Goal: Information Seeking & Learning: Learn about a topic

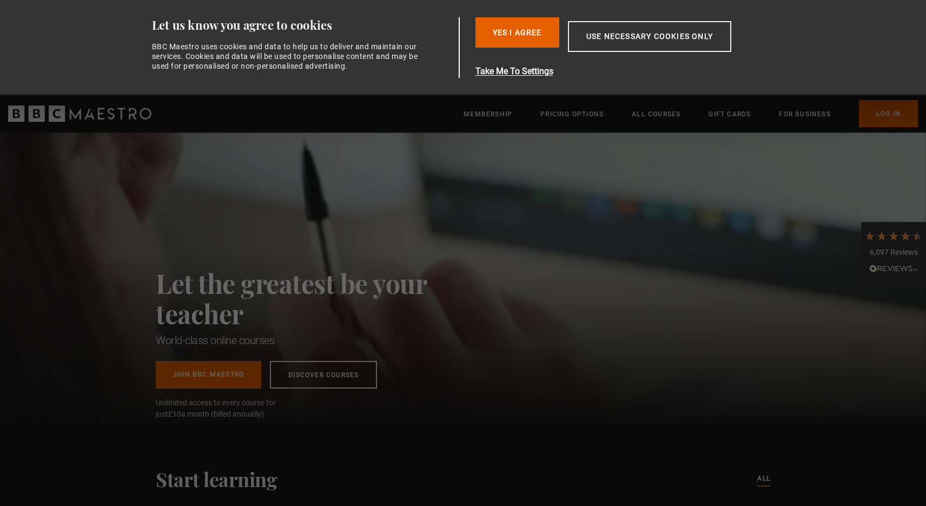
scroll to position [0, 2267]
click at [633, 39] on button "Use necessary cookies only" at bounding box center [649, 36] width 163 height 31
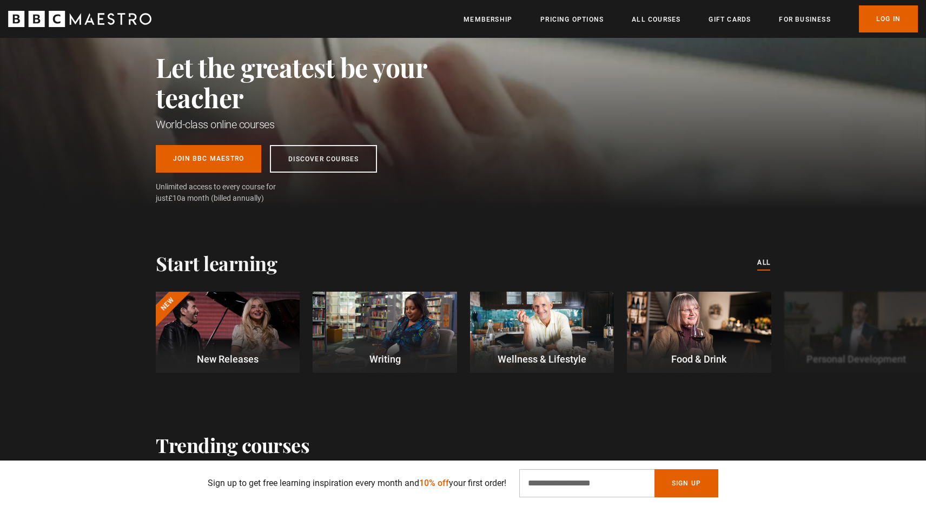
scroll to position [114, 0]
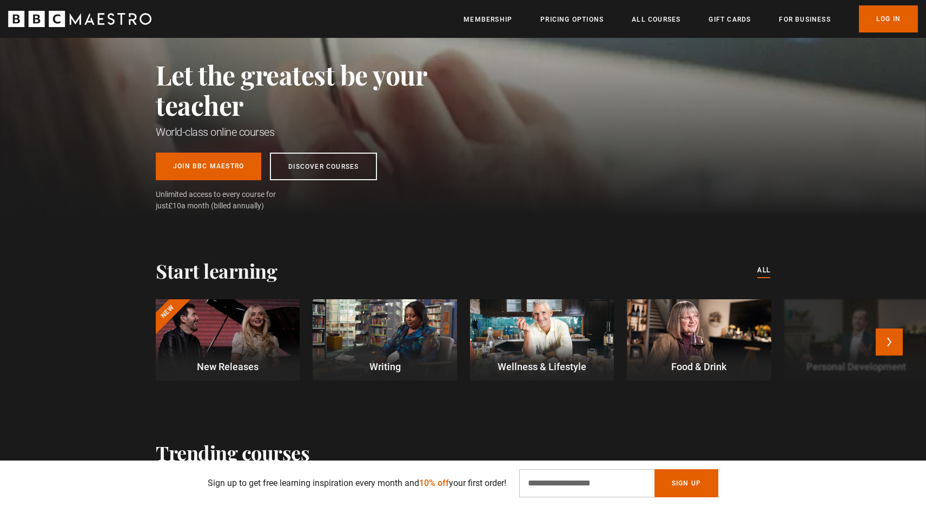
click at [411, 335] on div at bounding box center [385, 339] width 144 height 81
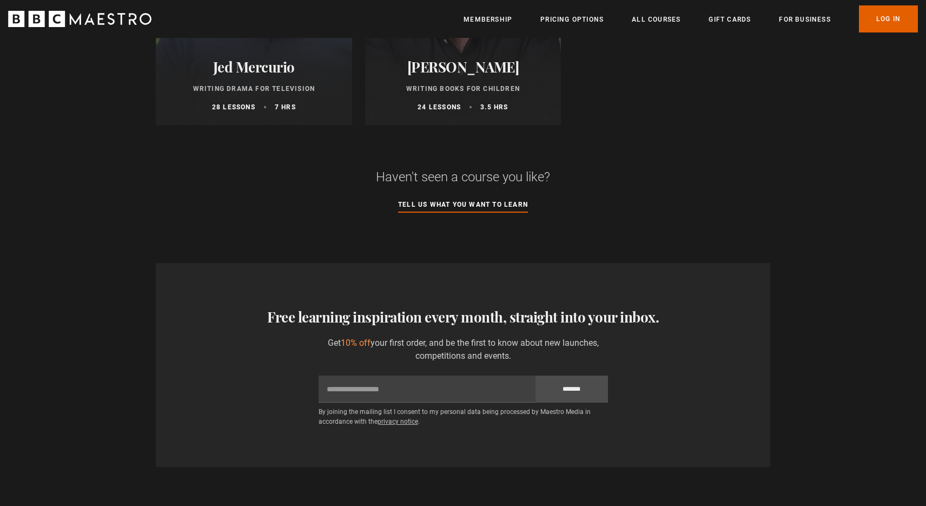
scroll to position [1405, 0]
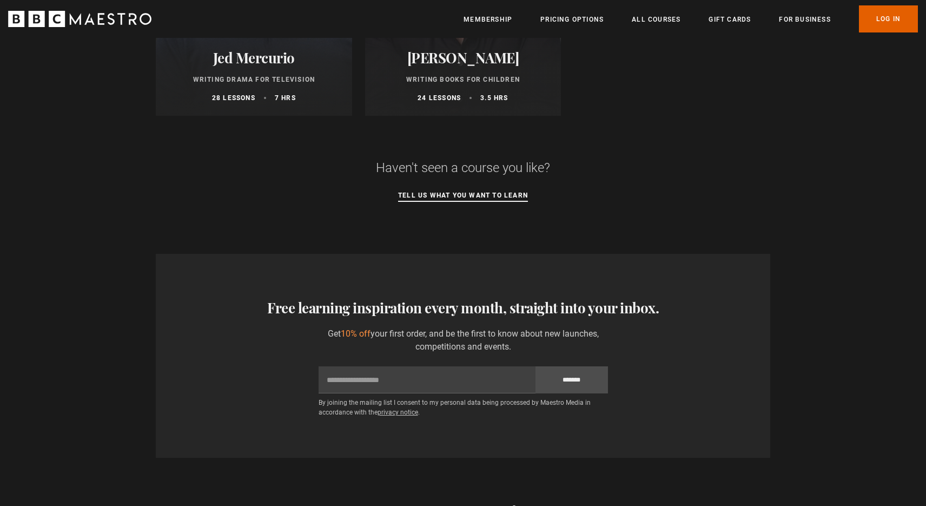
click at [461, 191] on link "Tell us what you want to learn" at bounding box center [463, 196] width 130 height 12
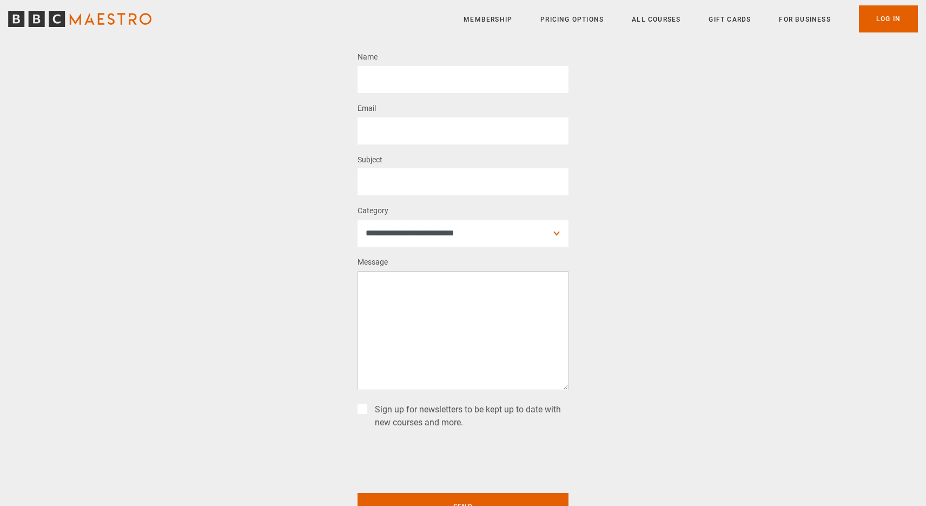
scroll to position [96, 0]
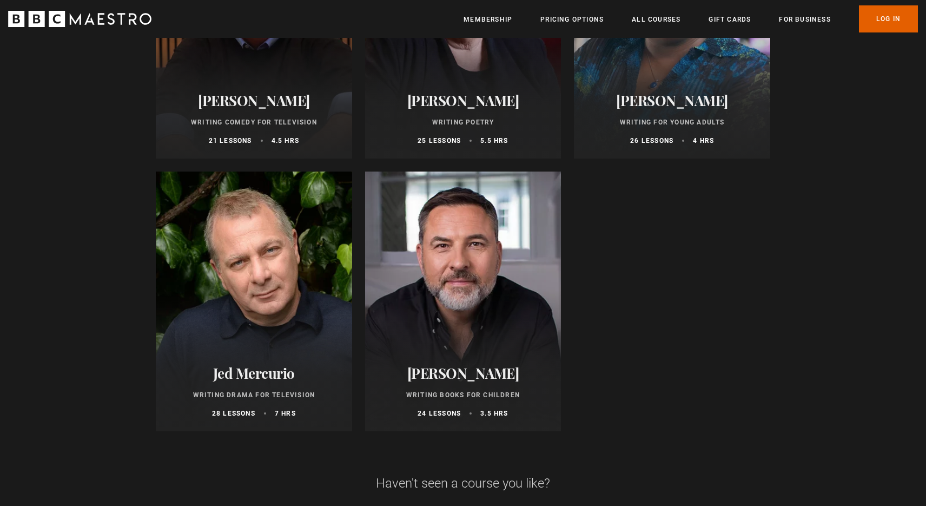
scroll to position [1076, 0]
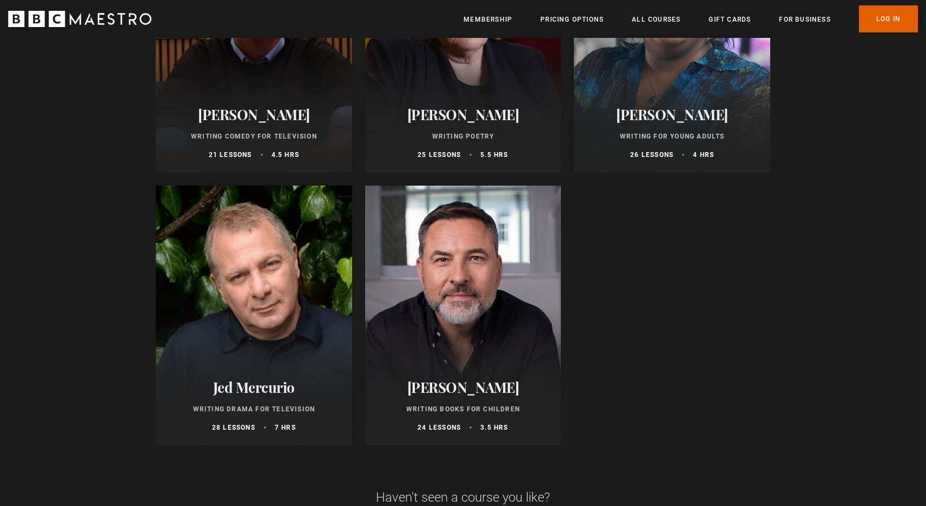
click at [279, 259] on div at bounding box center [254, 315] width 196 height 260
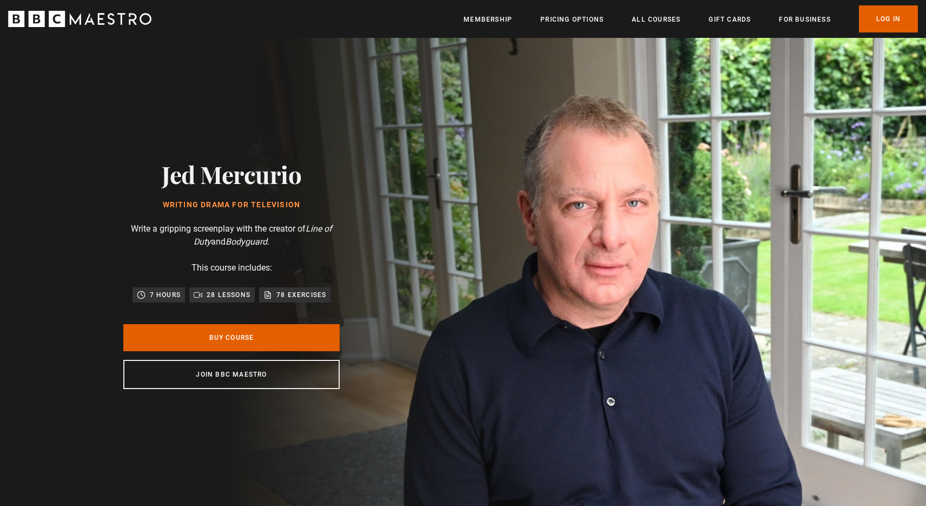
scroll to position [0, 142]
click at [666, 21] on link "All Courses" at bounding box center [656, 19] width 49 height 11
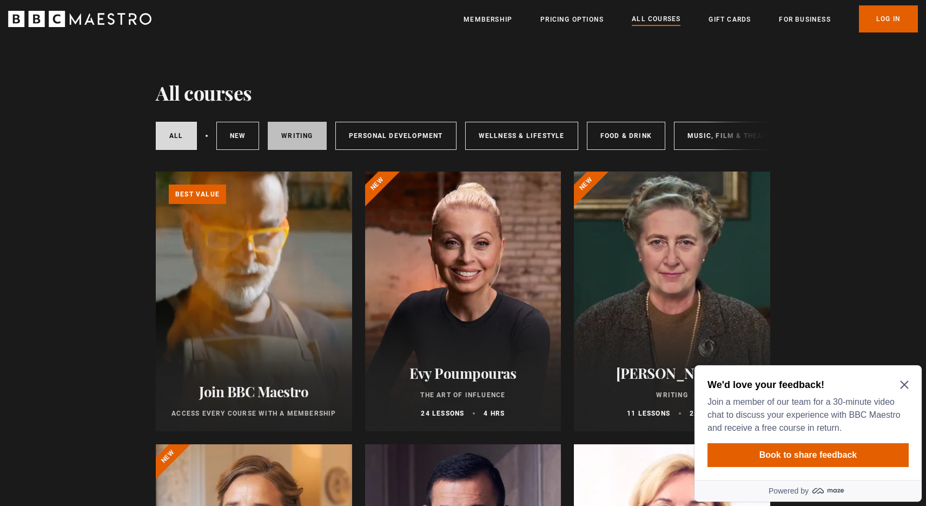
click at [298, 134] on link "Writing" at bounding box center [297, 136] width 58 height 28
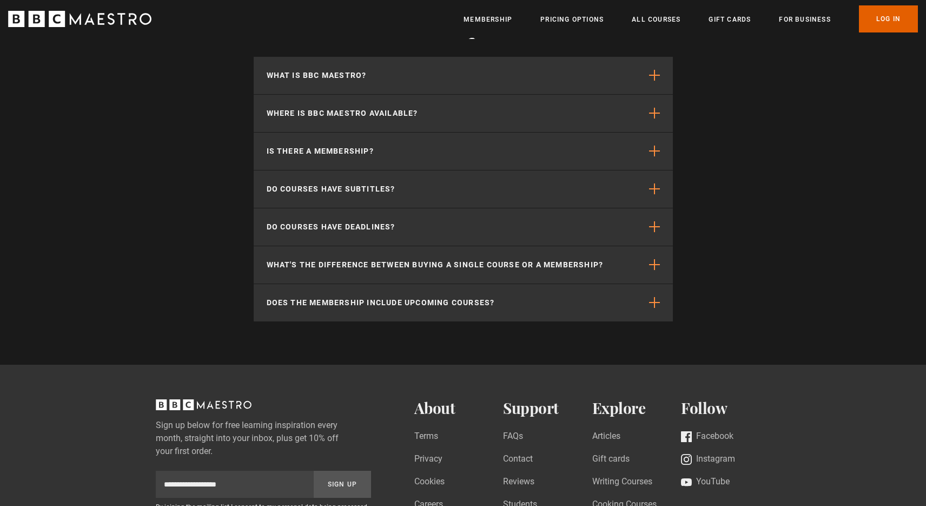
scroll to position [1890, 0]
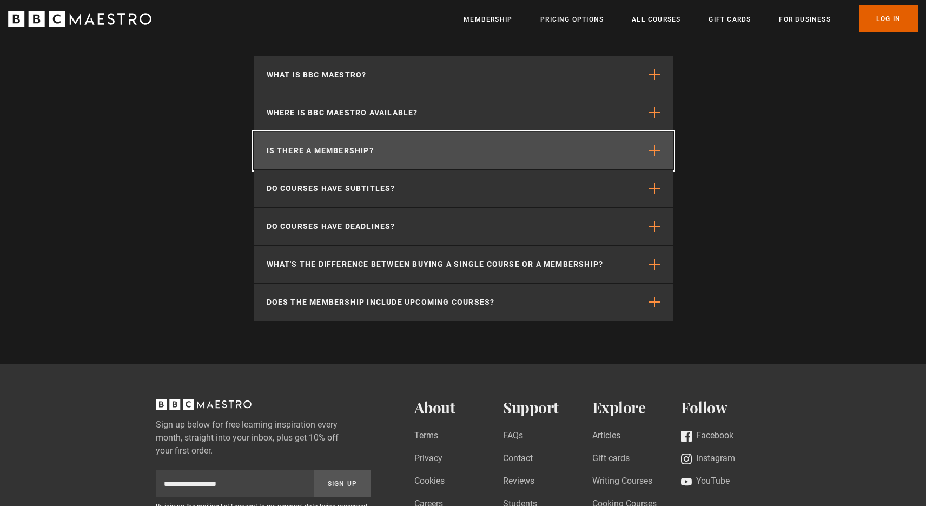
click at [338, 150] on p "Is there a membership?" at bounding box center [320, 150] width 107 height 11
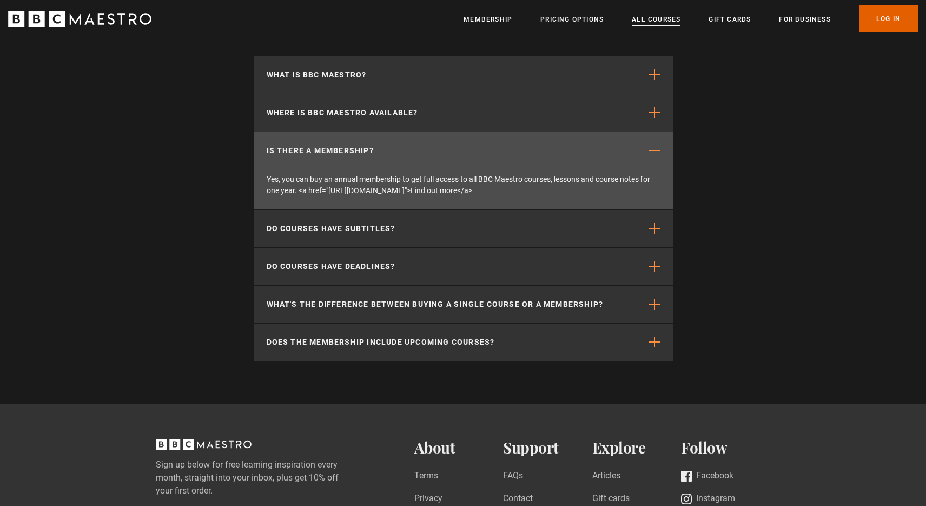
click at [659, 18] on link "All Courses" at bounding box center [656, 19] width 49 height 11
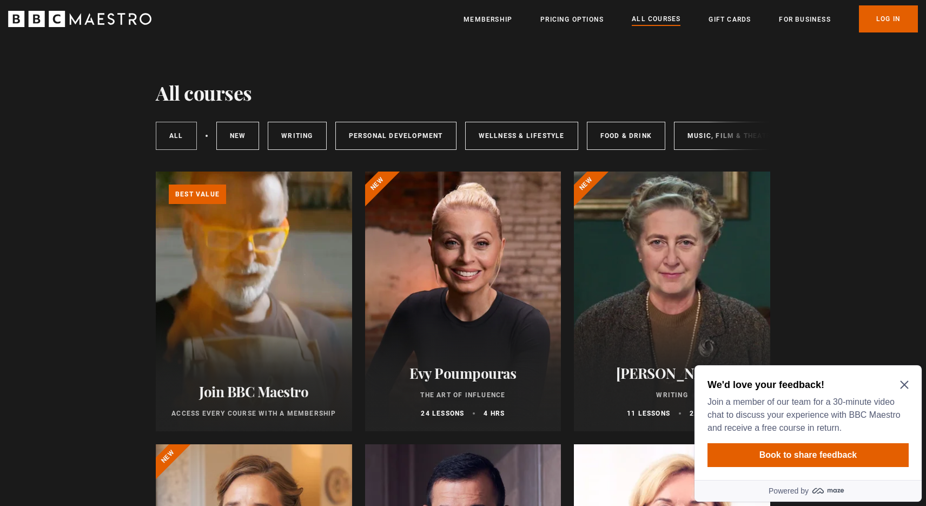
click at [182, 142] on link "All courses" at bounding box center [176, 136] width 41 height 28
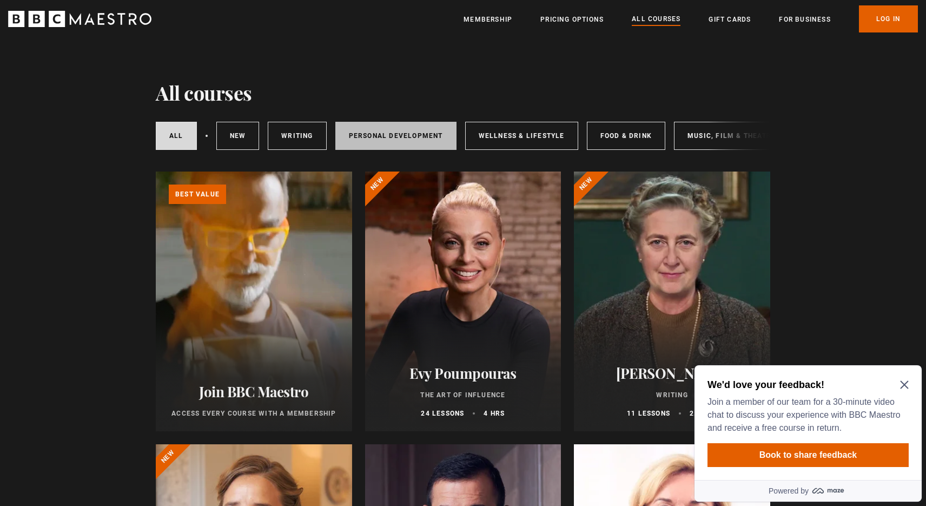
click at [380, 135] on link "Personal Development" at bounding box center [395, 136] width 121 height 28
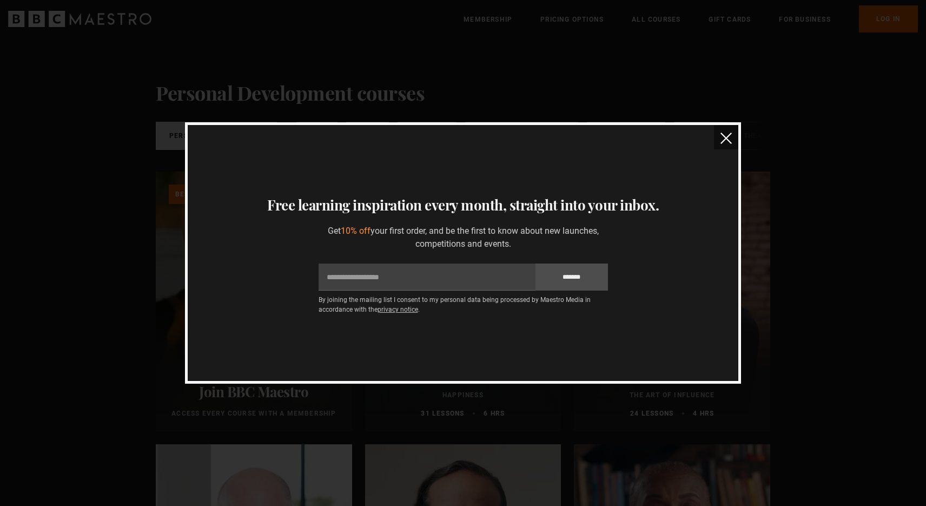
click at [725, 138] on img "close" at bounding box center [725, 137] width 11 height 11
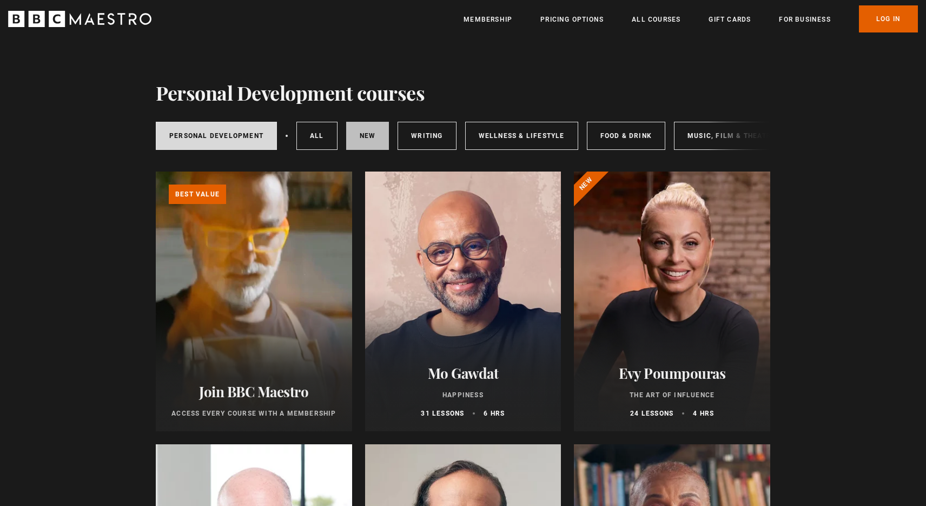
click at [359, 134] on link "New courses" at bounding box center [367, 136] width 43 height 28
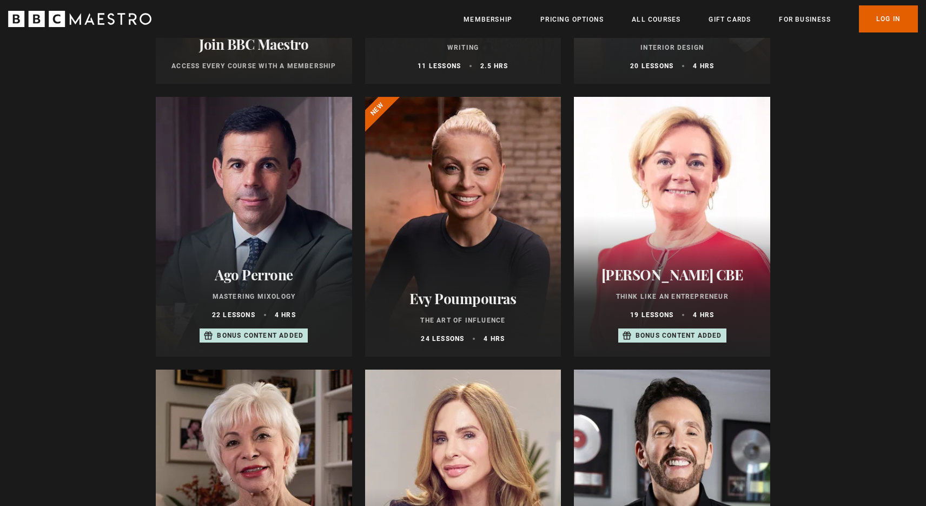
scroll to position [330, 0]
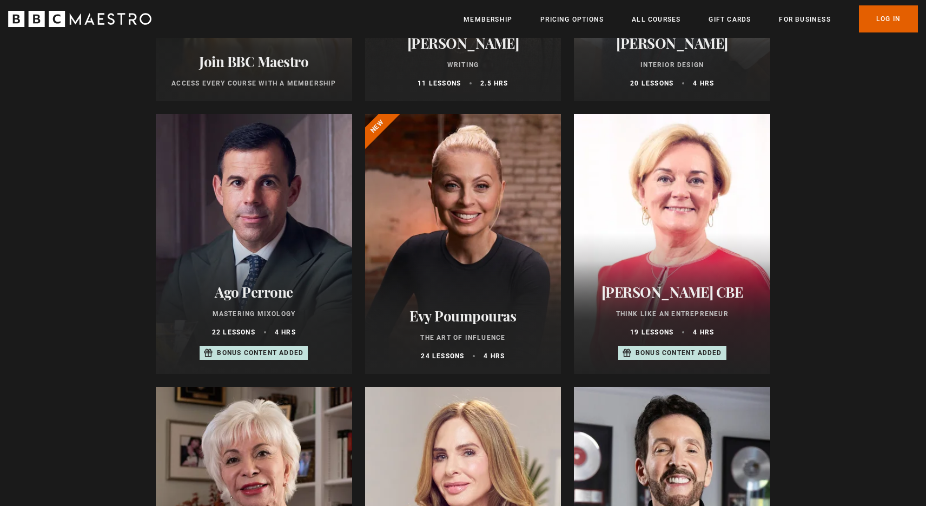
click at [281, 225] on div at bounding box center [254, 244] width 196 height 260
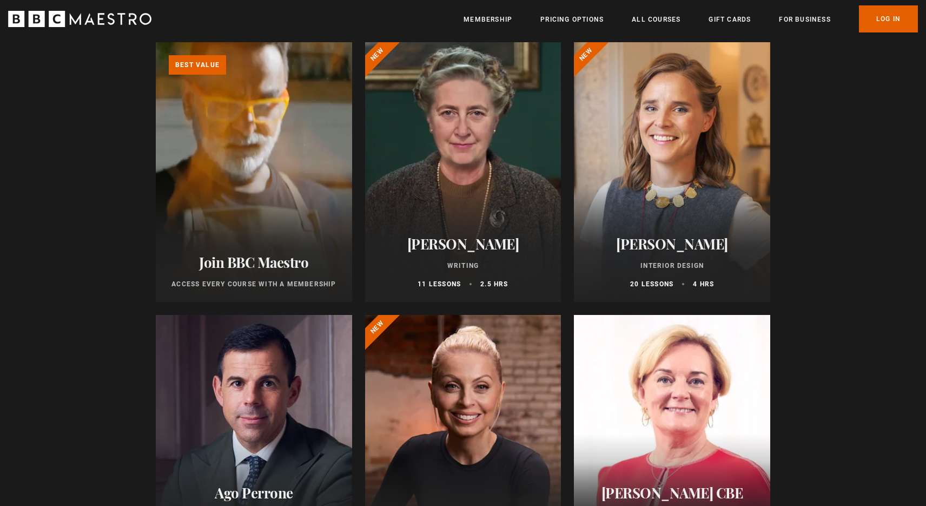
scroll to position [0, 0]
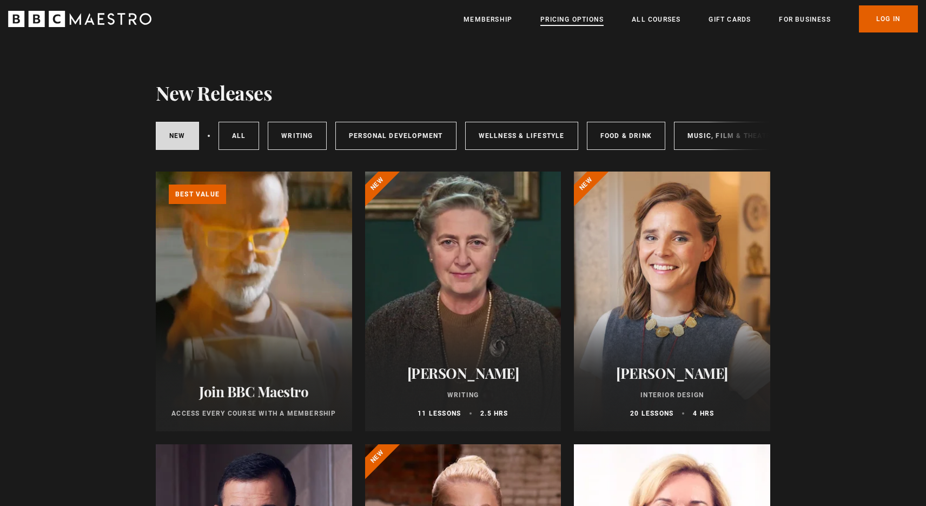
click at [578, 18] on link "Pricing Options" at bounding box center [571, 19] width 63 height 11
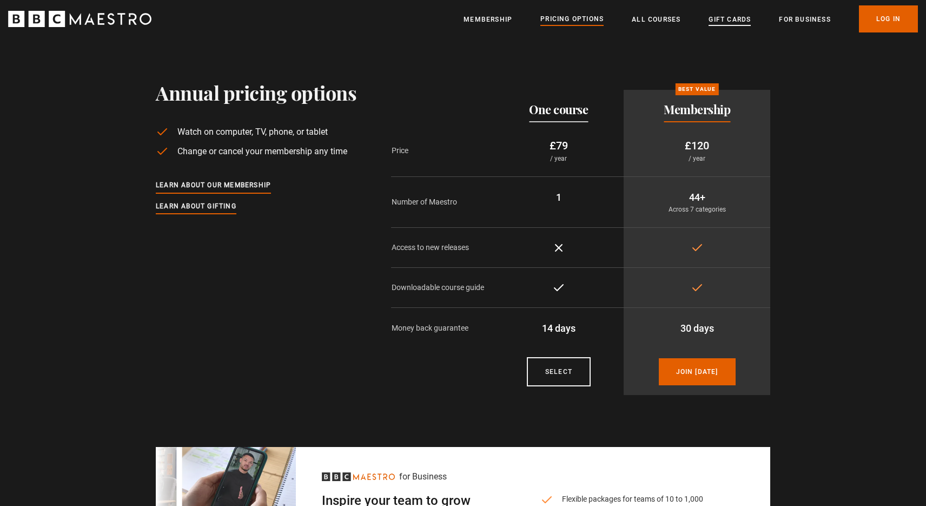
click at [725, 15] on link "Gift Cards" at bounding box center [729, 19] width 42 height 11
